Goal: Task Accomplishment & Management: Use online tool/utility

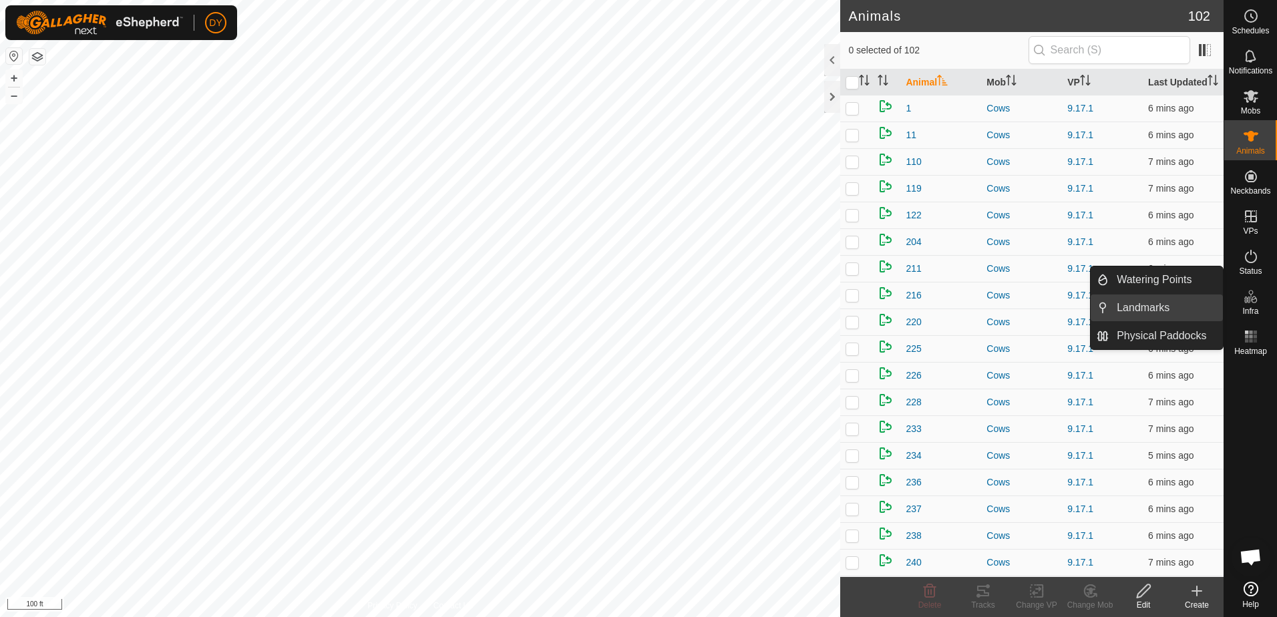
click at [1172, 310] on link "Landmarks" at bounding box center [1166, 308] width 114 height 27
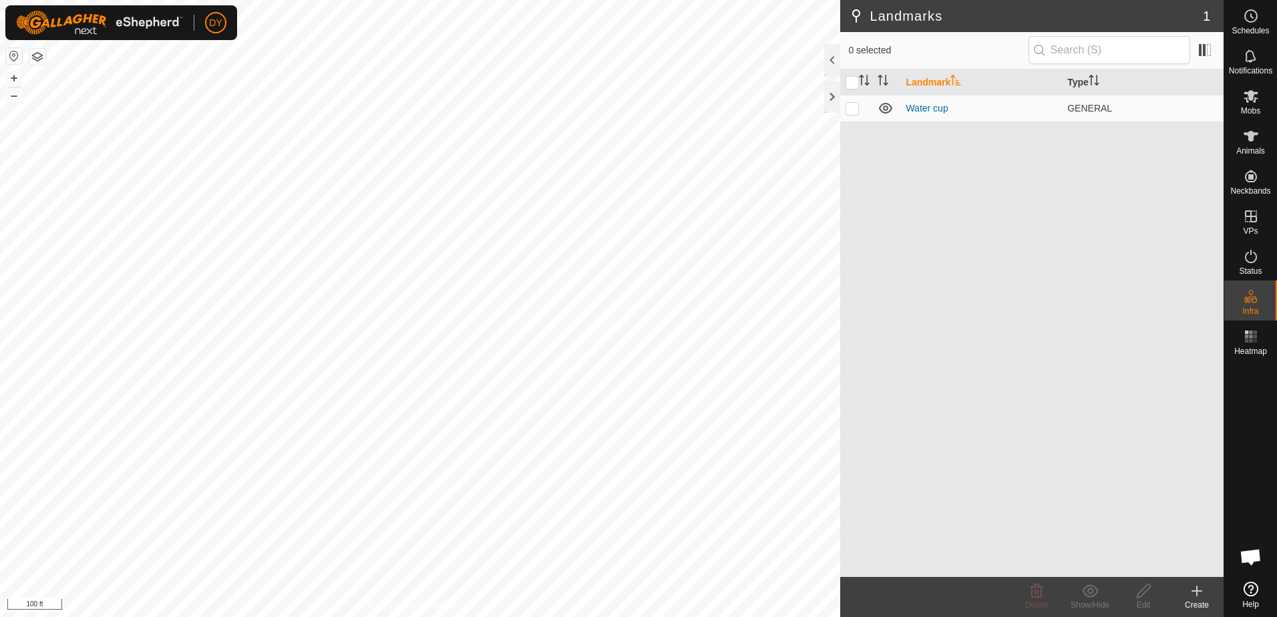
click at [1200, 591] on icon at bounding box center [1196, 591] width 9 height 0
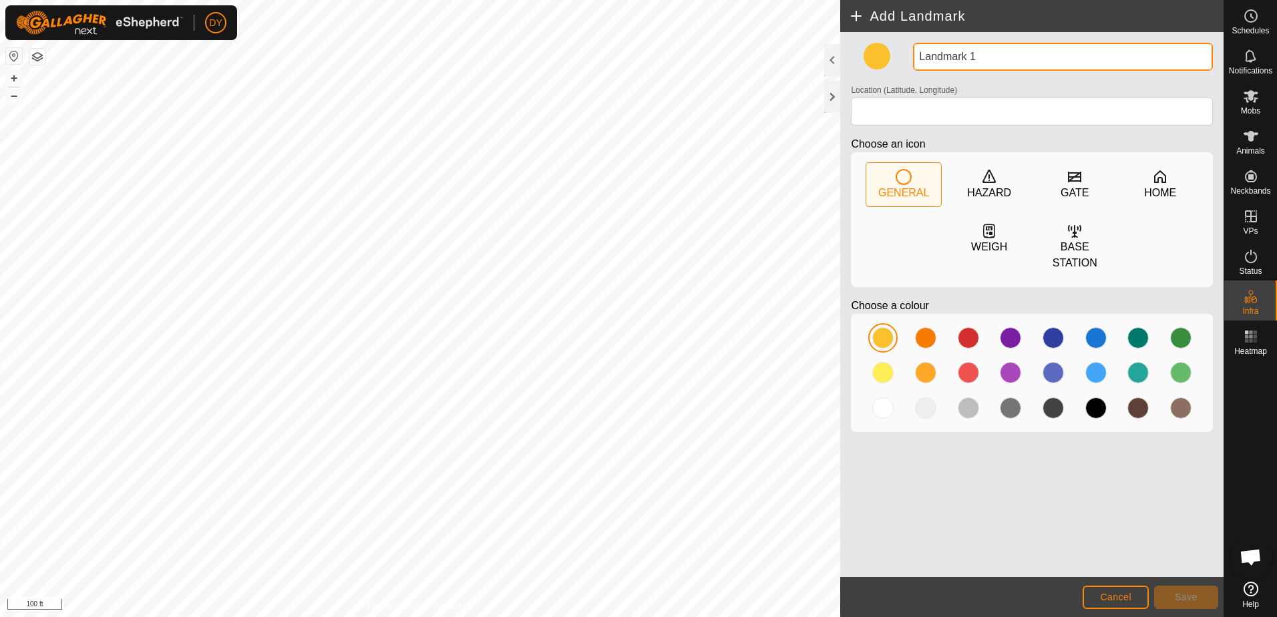
drag, startPoint x: 981, startPoint y: 58, endPoint x: 894, endPoint y: 62, distance: 86.9
click at [894, 62] on div "Landmark 1 Location (Latitude, Longitude) Choose an icon GENERAL HAZARD GATE HO…" at bounding box center [1032, 243] width 373 height 400
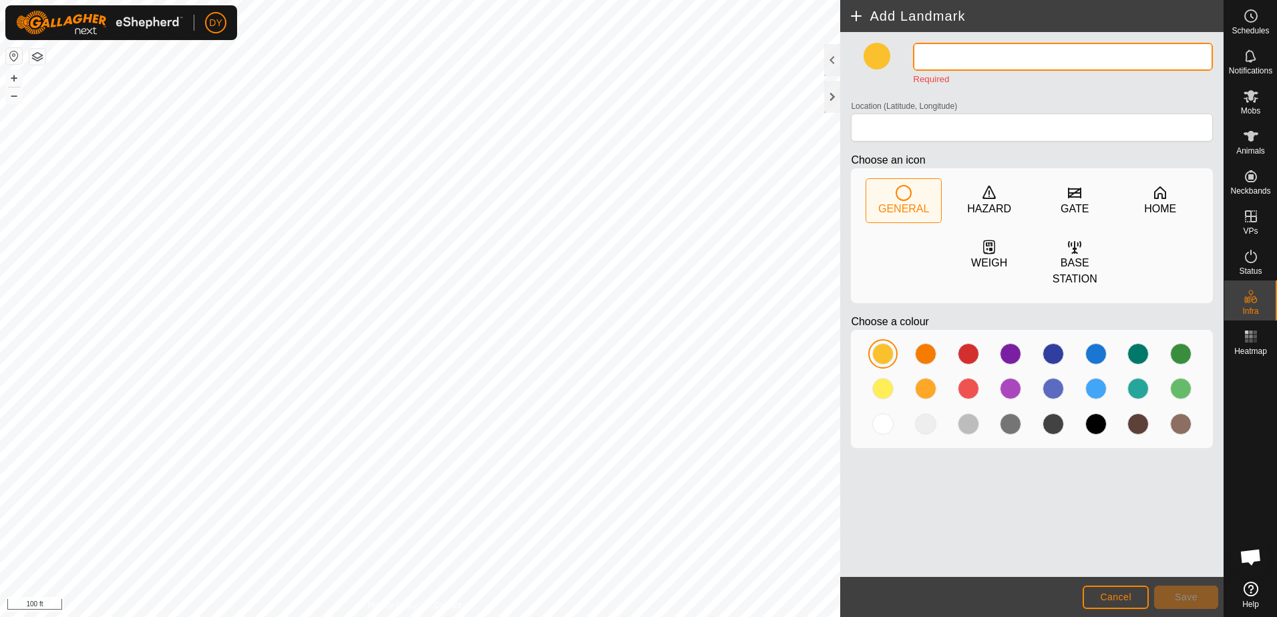
type input "w"
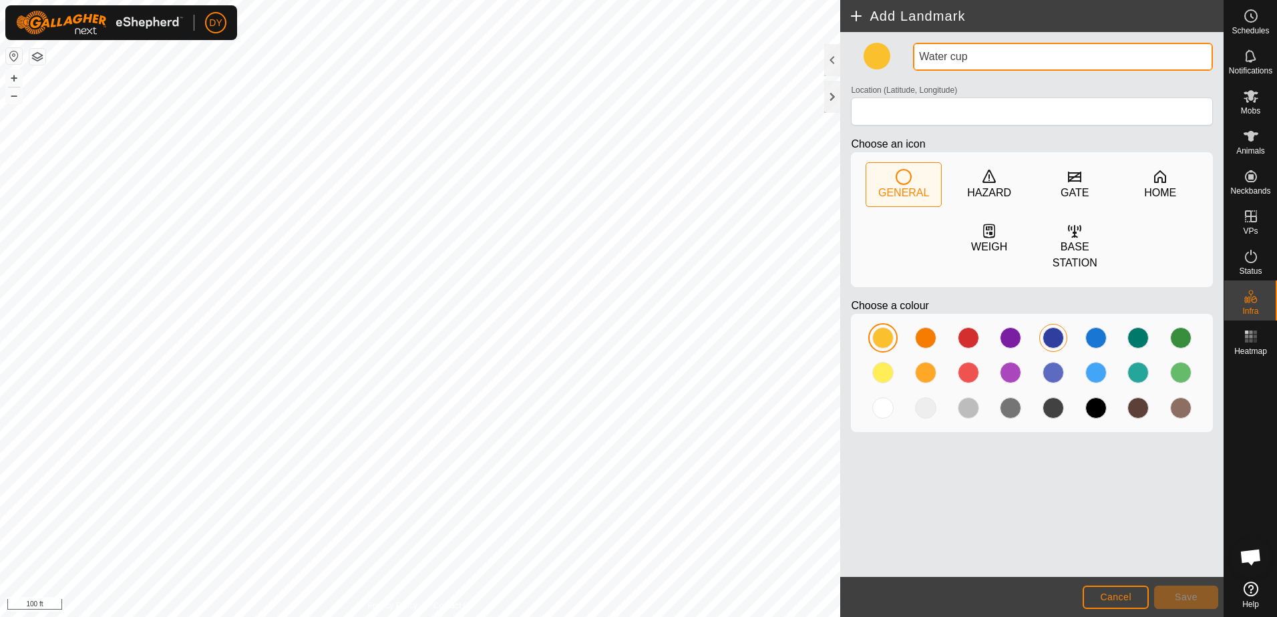
type input "Water cup"
click at [1055, 327] on div at bounding box center [1053, 337] width 21 height 21
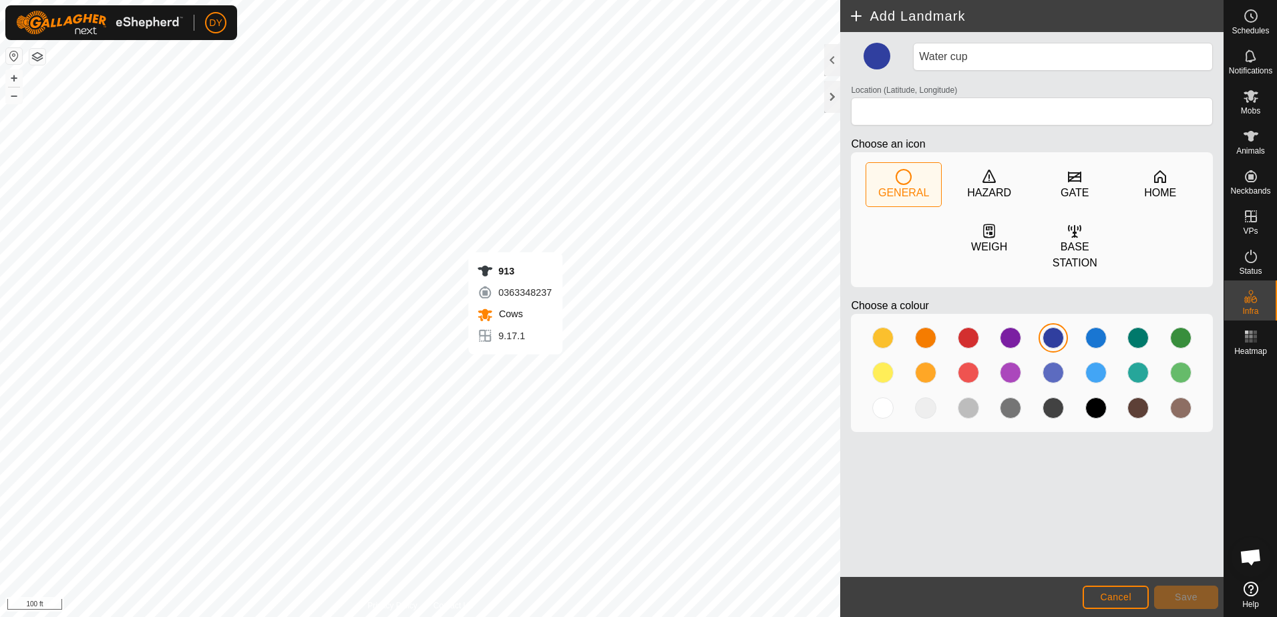
type input "43.353600, -90.016863"
click at [1162, 595] on button "Save" at bounding box center [1186, 597] width 64 height 23
